Goal: Task Accomplishment & Management: Complete application form

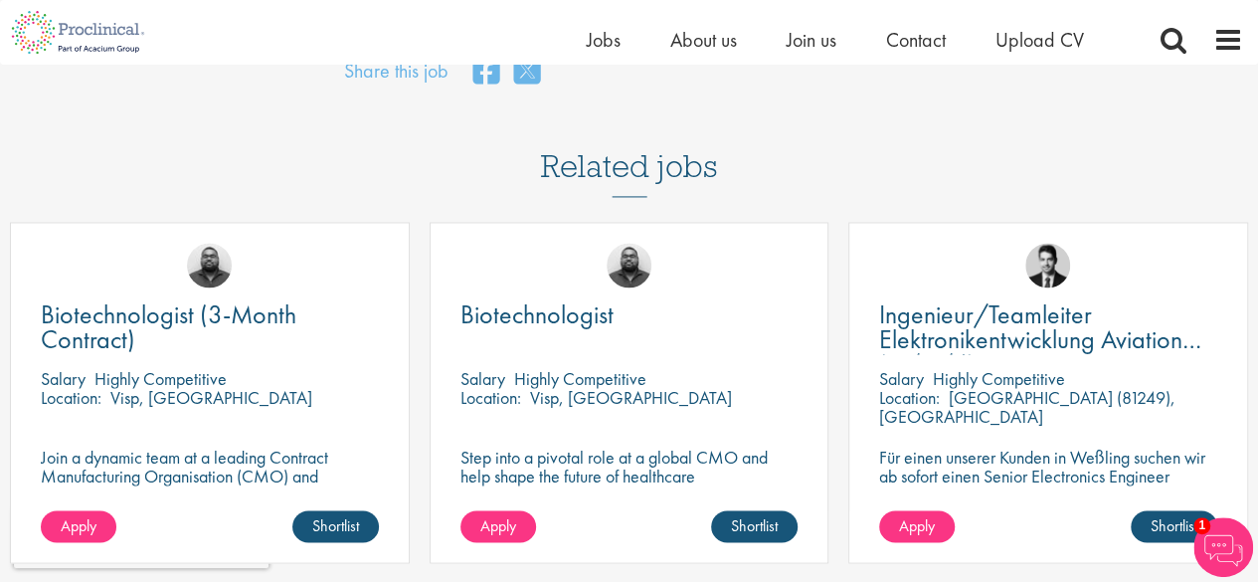
scroll to position [1383, 0]
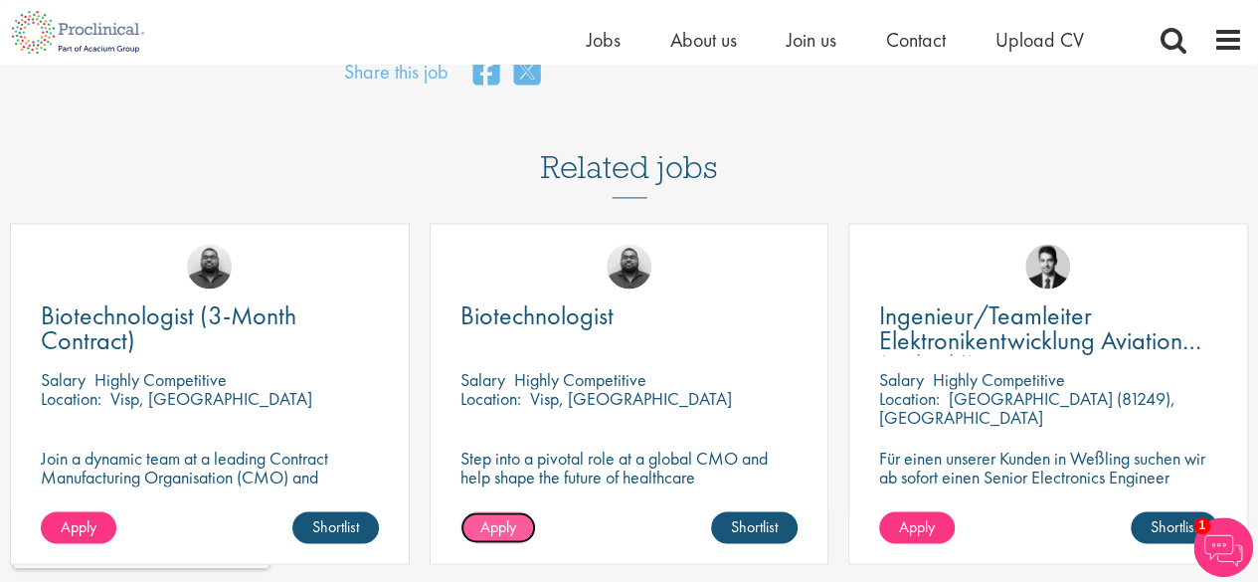
click at [498, 515] on span "Apply" at bounding box center [498, 525] width 36 height 21
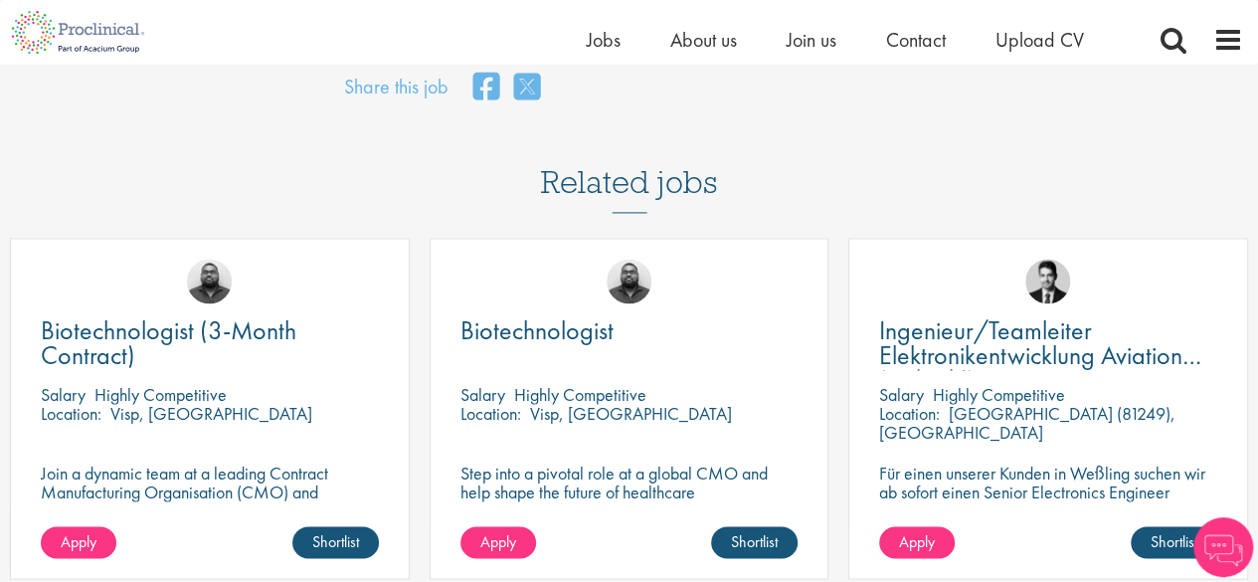
scroll to position [1301, 0]
